Goal: Information Seeking & Learning: Learn about a topic

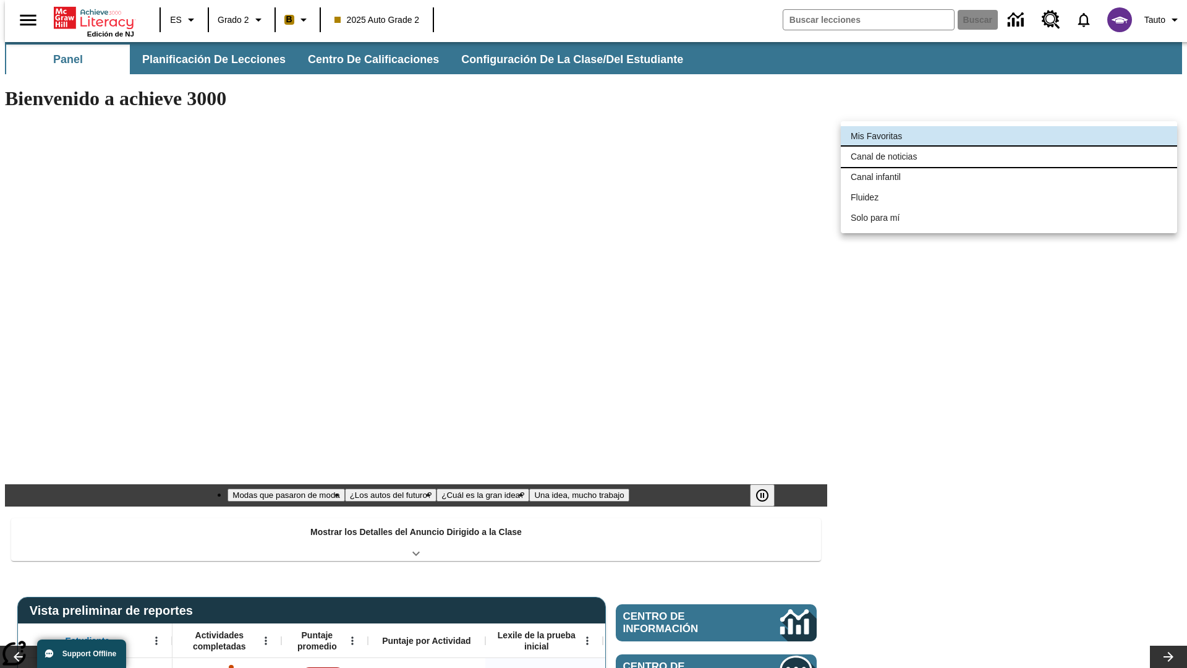
click at [1009, 156] on li "Canal de noticias" at bounding box center [1009, 157] width 336 height 20
type input "120"
